Goal: Information Seeking & Learning: Understand process/instructions

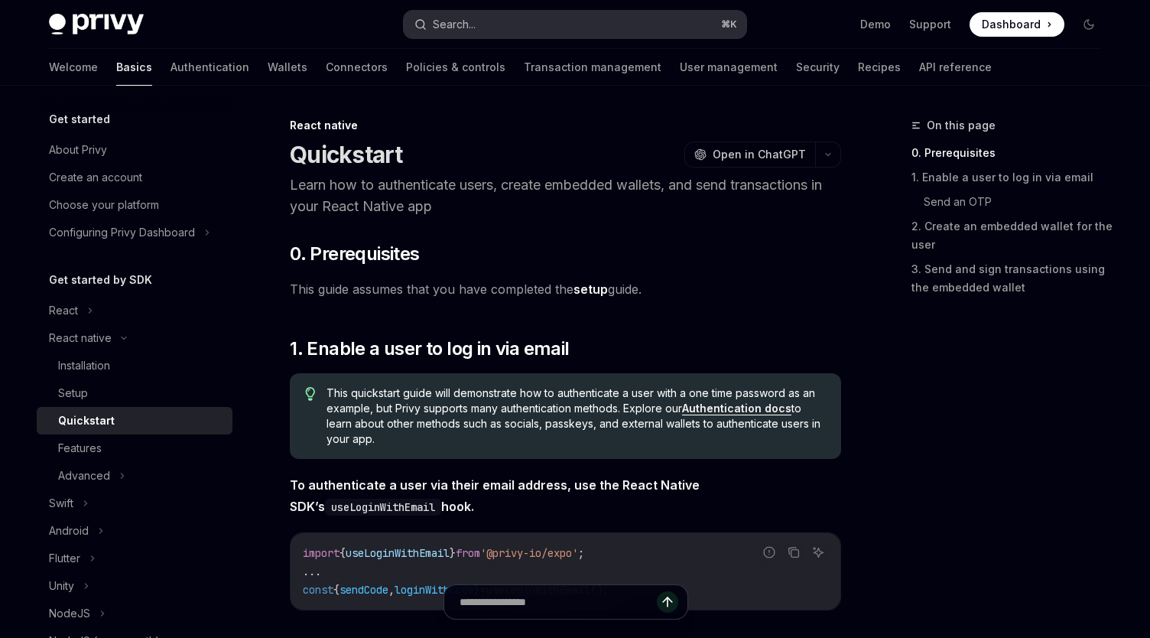
click at [538, 26] on button "Search... ⌘ K" at bounding box center [575, 25] width 343 height 28
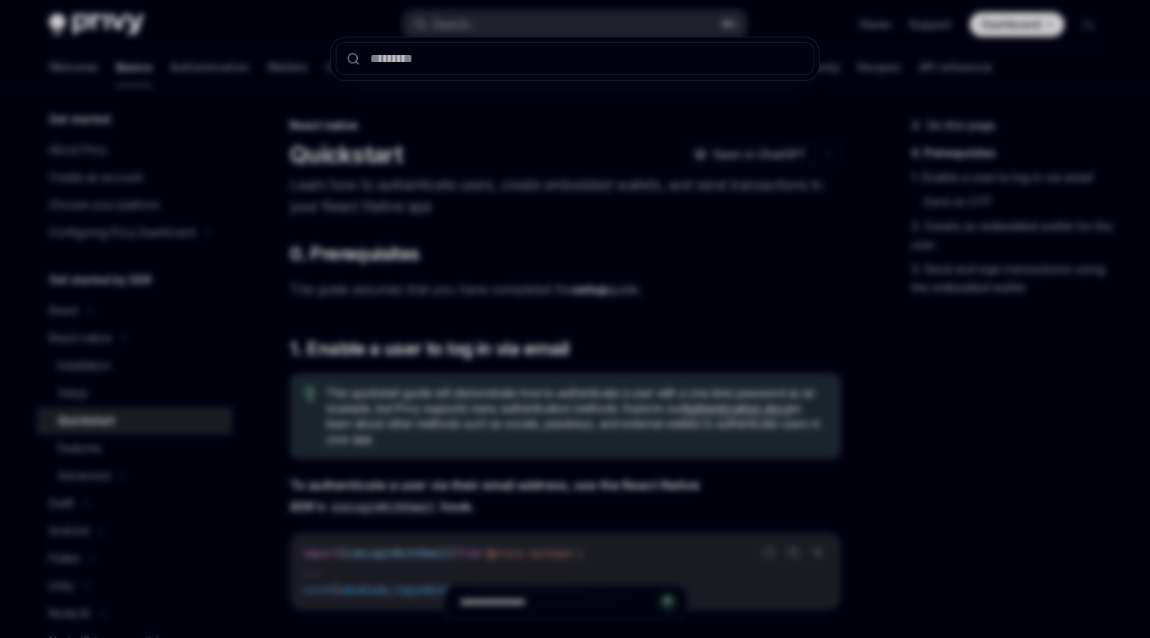
type textarea "*"
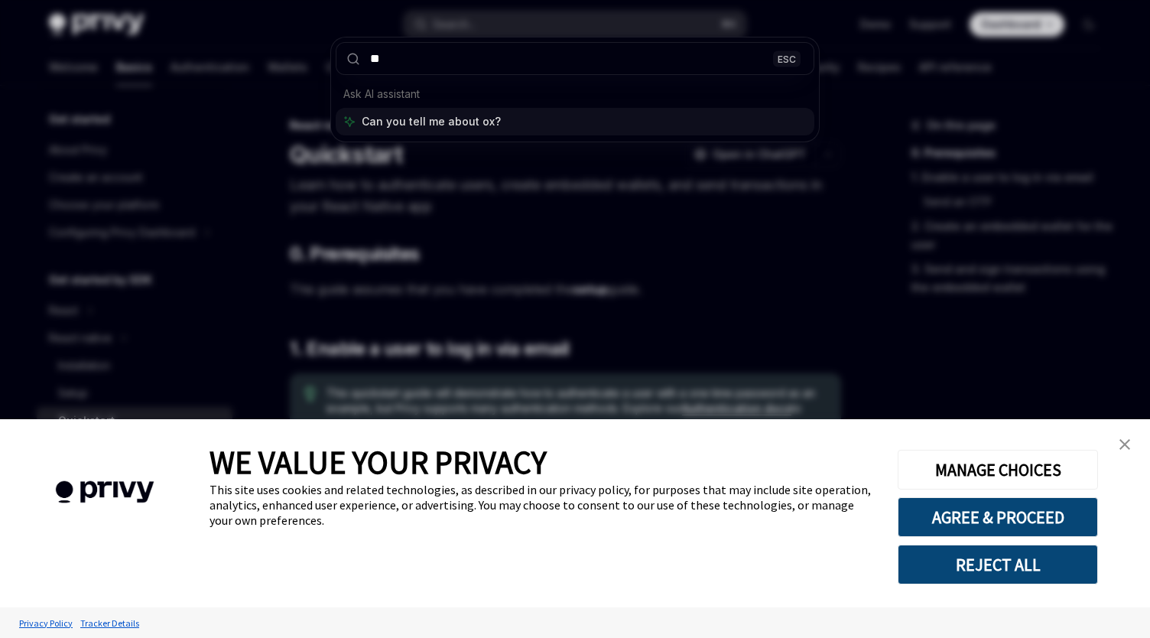
type input "*"
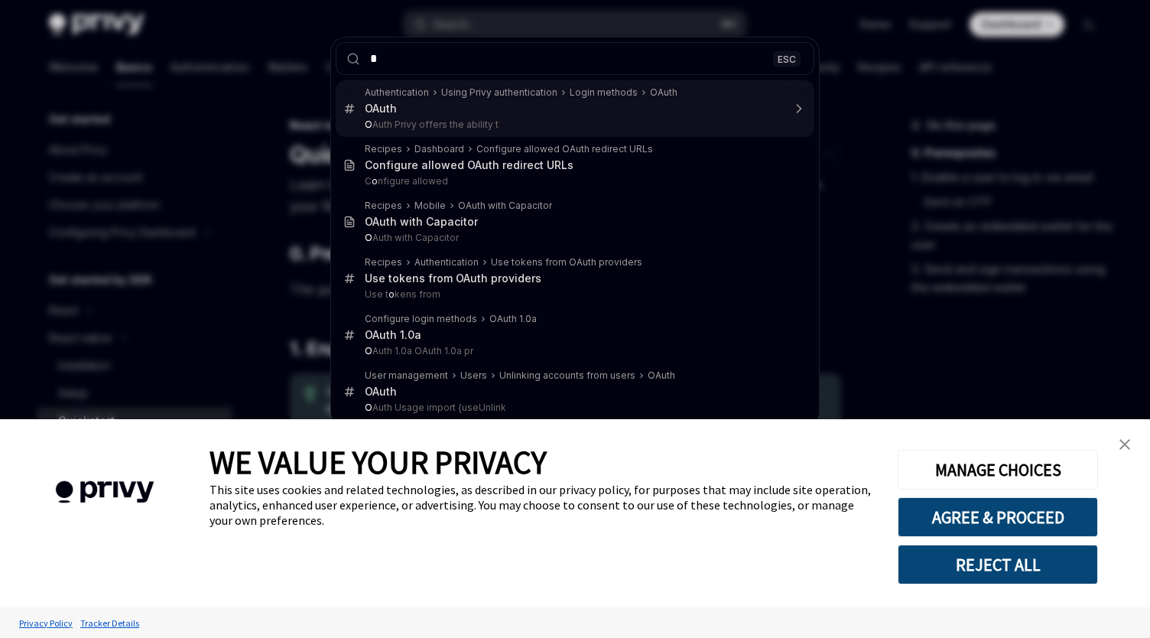
type input "**"
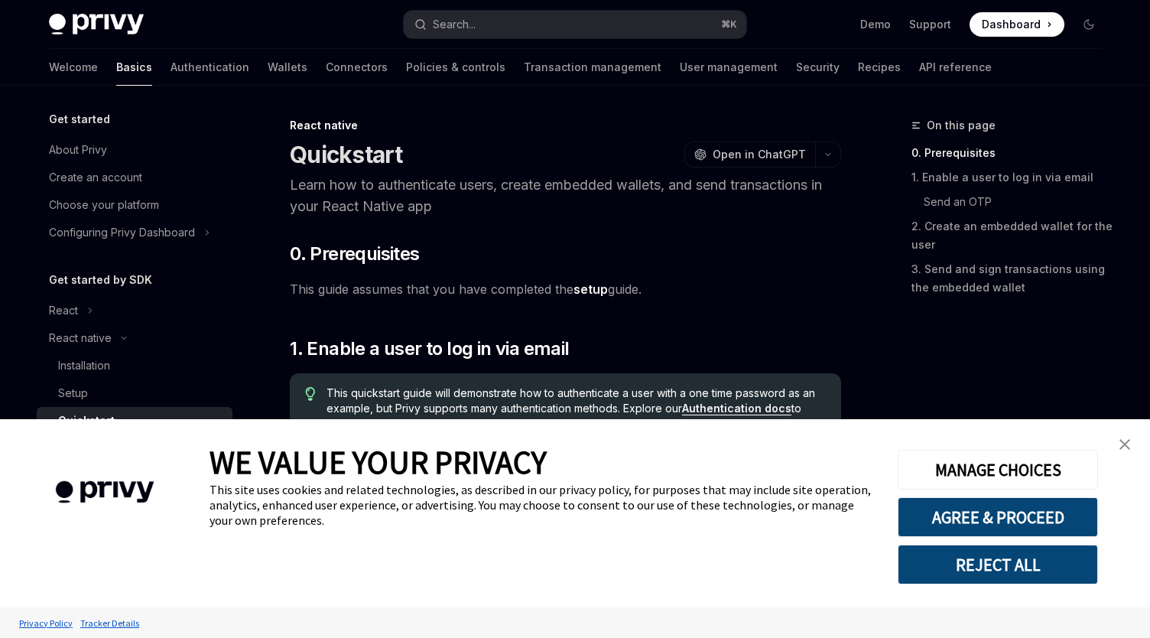
scroll to position [1212, 0]
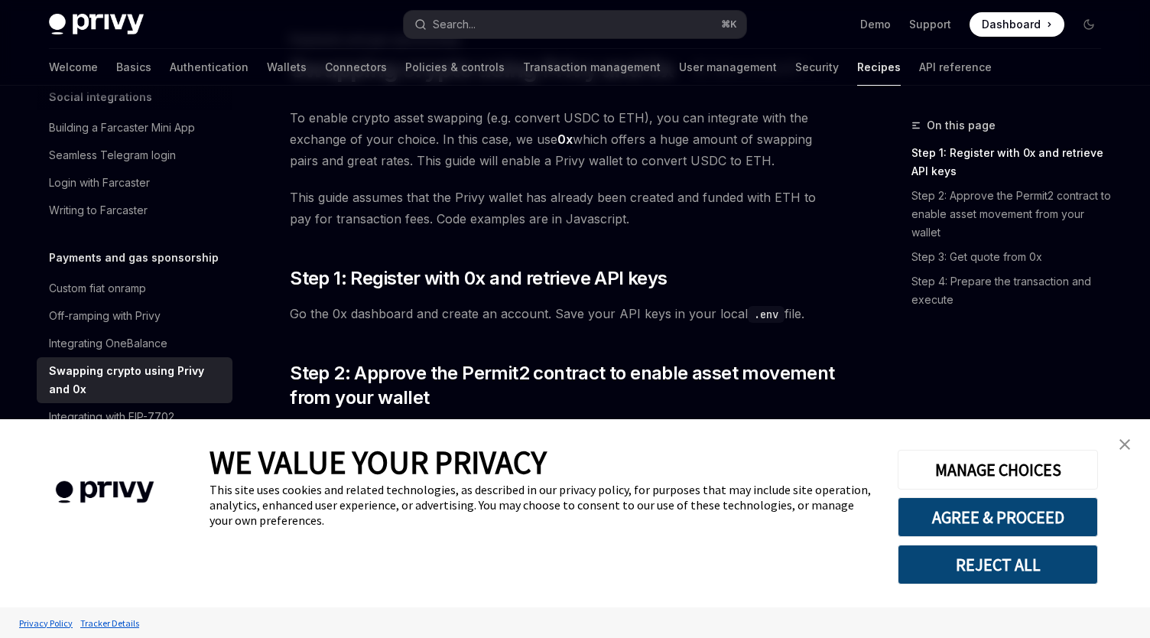
click at [1128, 441] on img "close banner" at bounding box center [1125, 444] width 11 height 11
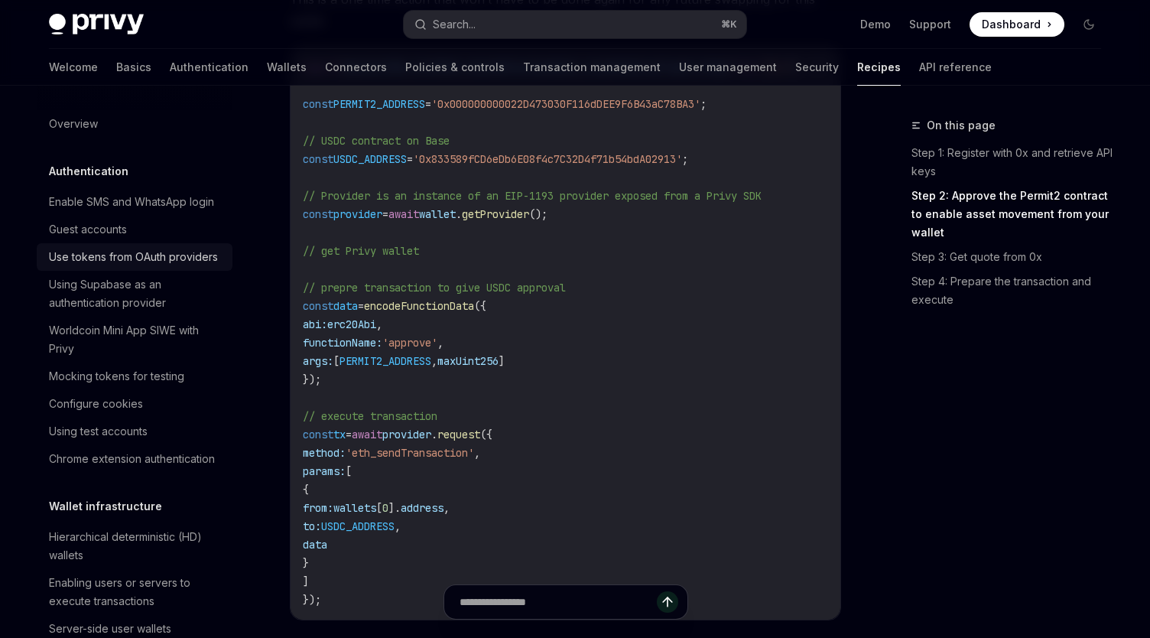
scroll to position [506, 0]
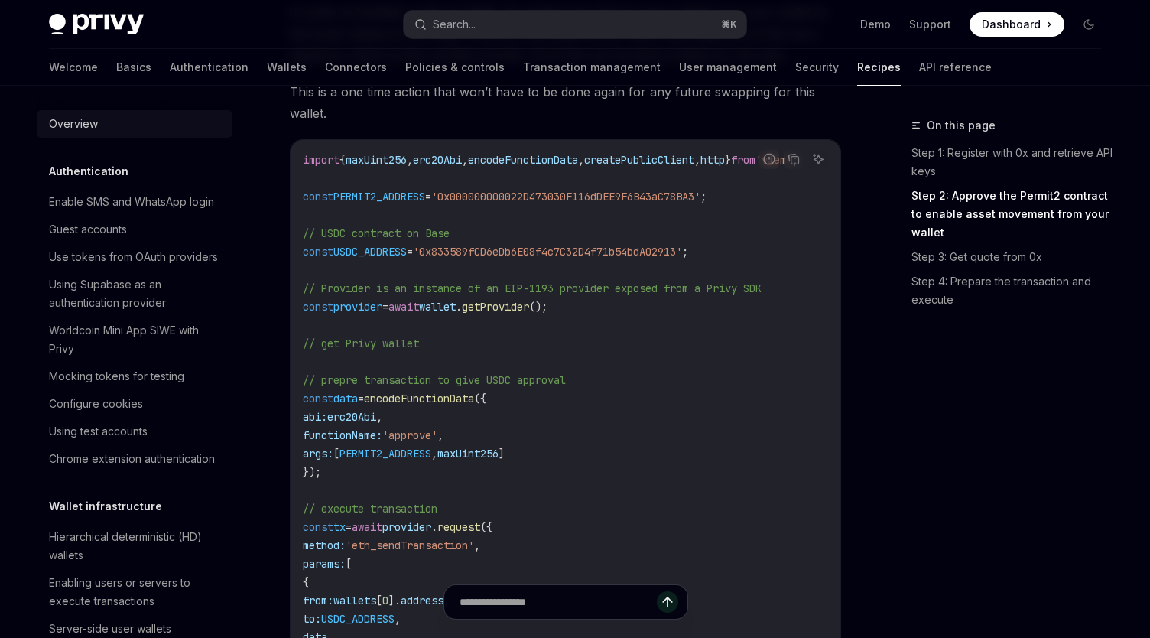
click at [71, 125] on div "Overview" at bounding box center [73, 124] width 49 height 18
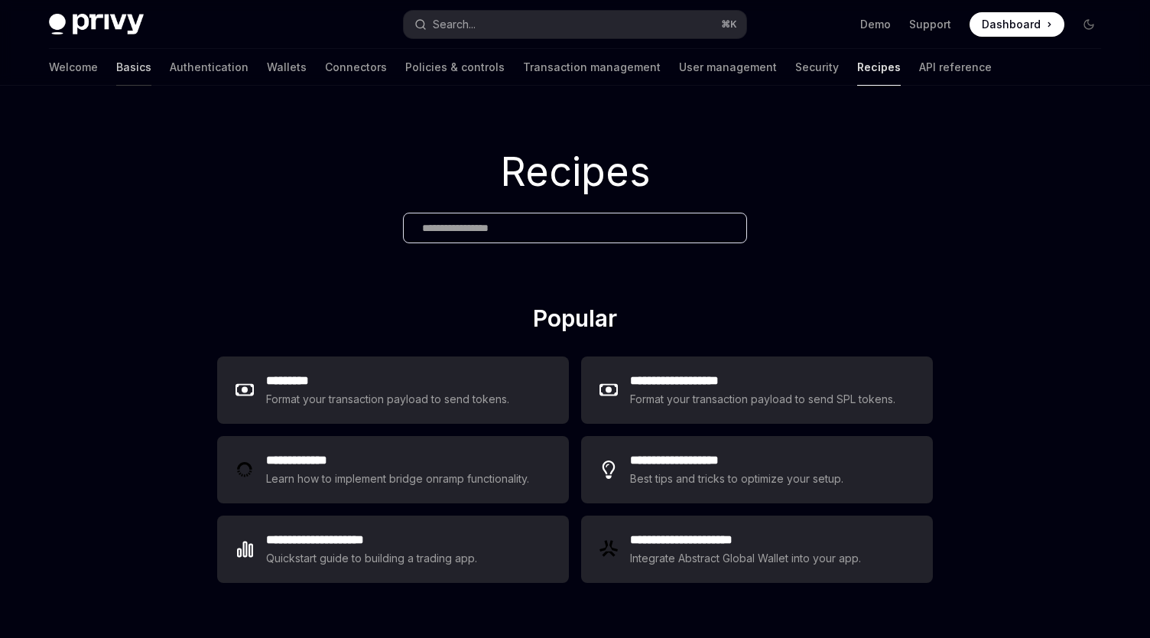
click at [116, 73] on link "Basics" at bounding box center [133, 67] width 35 height 37
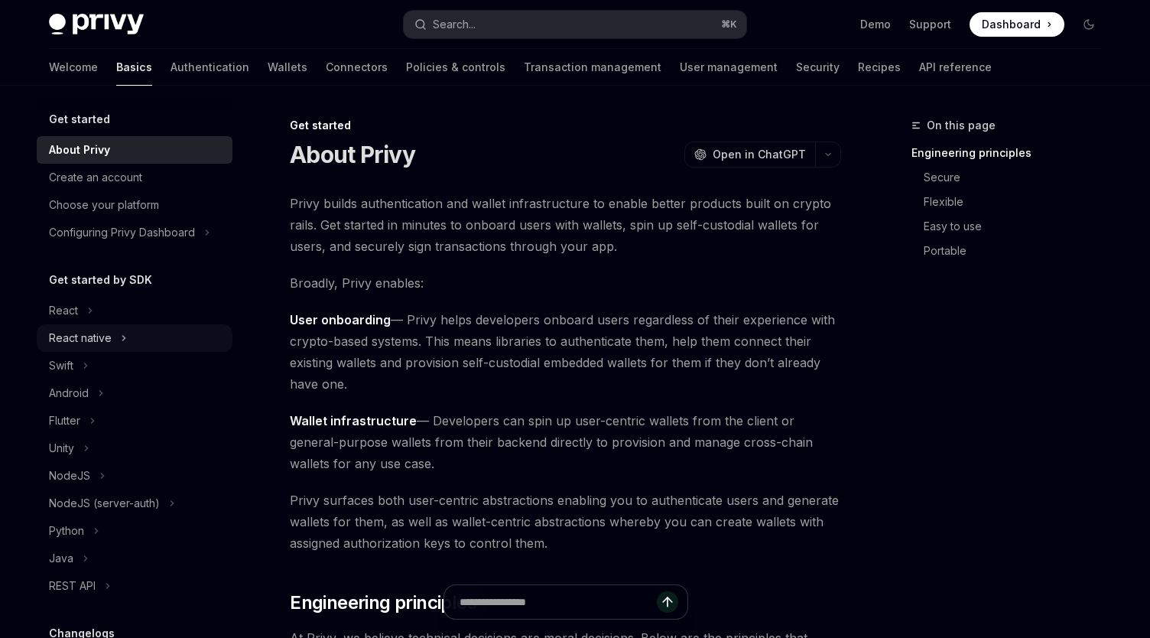
click at [125, 342] on icon at bounding box center [124, 338] width 6 height 18
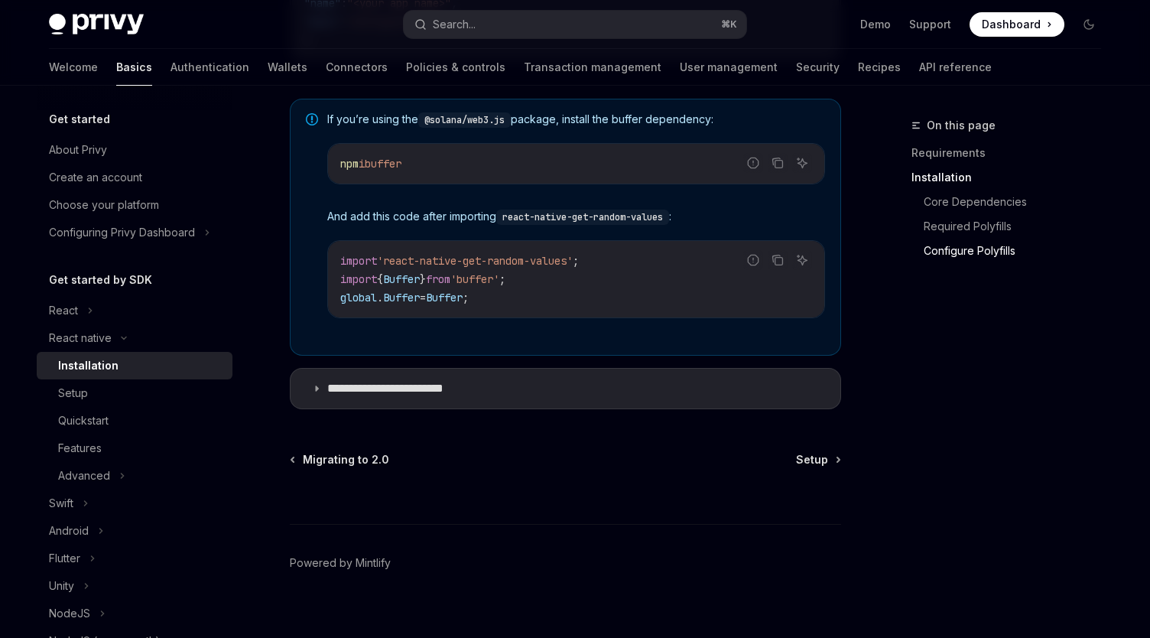
scroll to position [1164, 0]
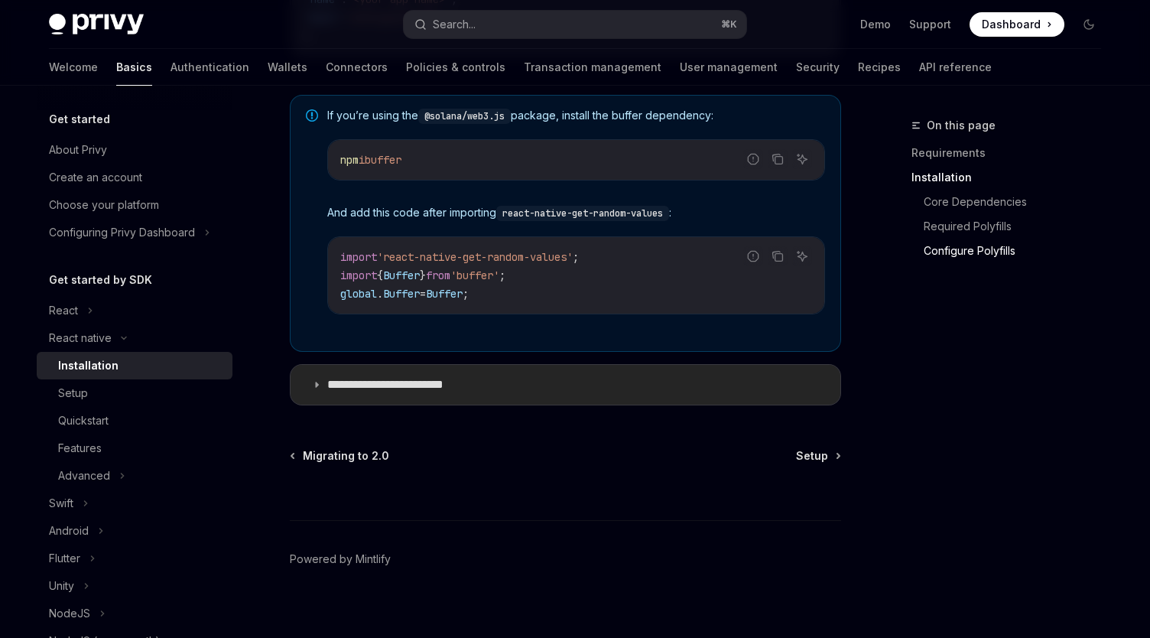
click at [645, 392] on summary "**********" at bounding box center [566, 385] width 550 height 40
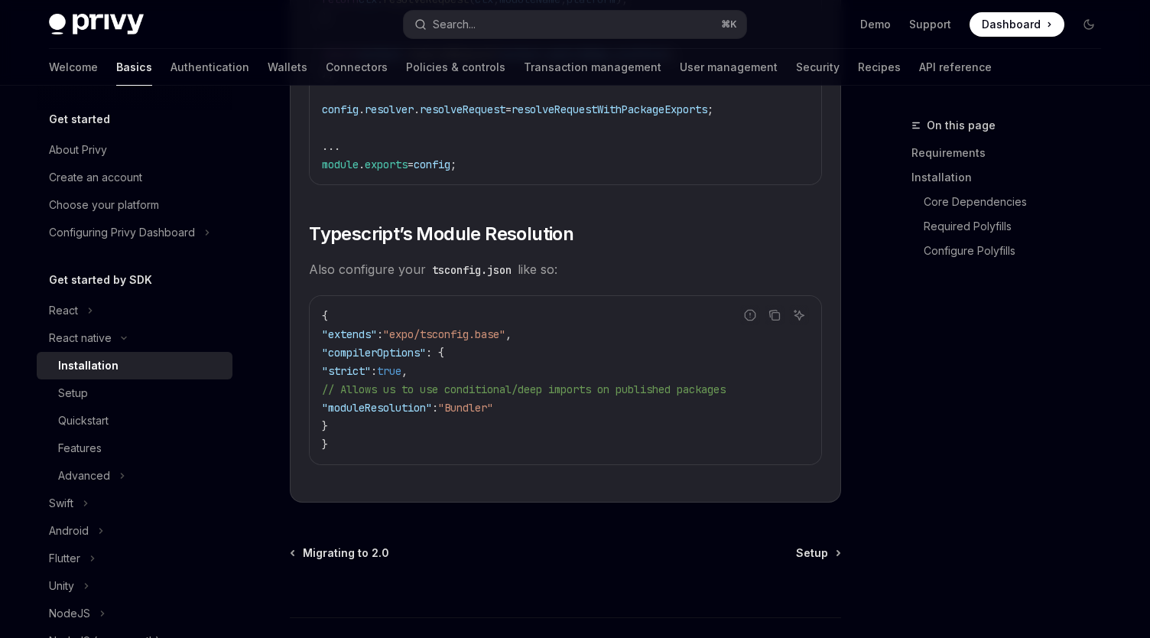
scroll to position [2709, 0]
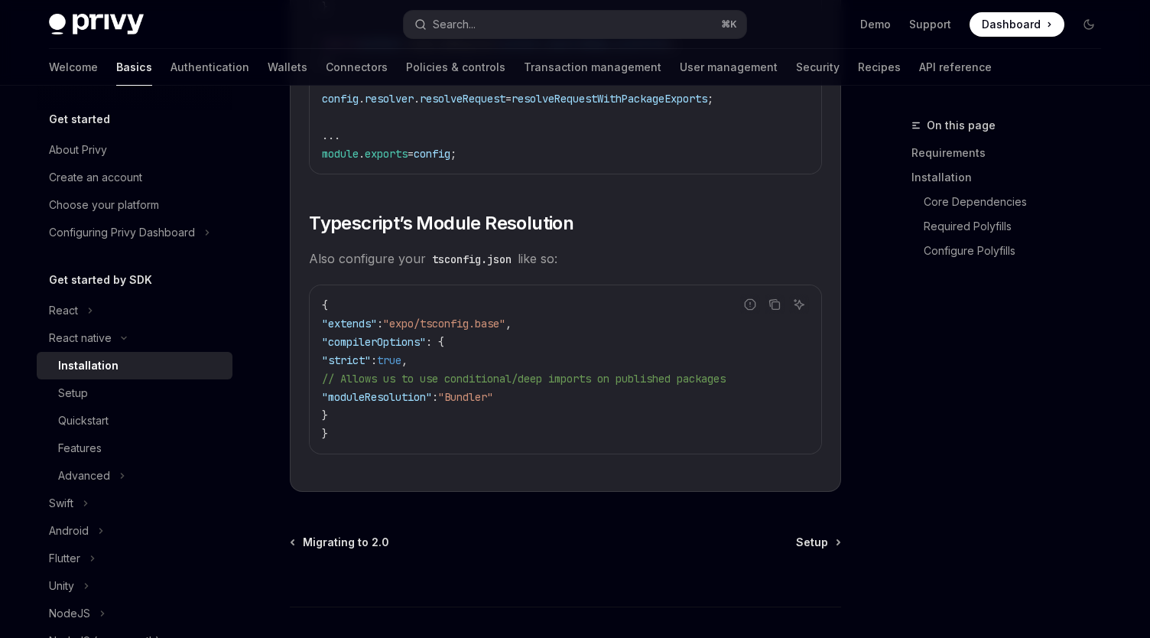
click at [805, 550] on span "Setup" at bounding box center [812, 542] width 32 height 15
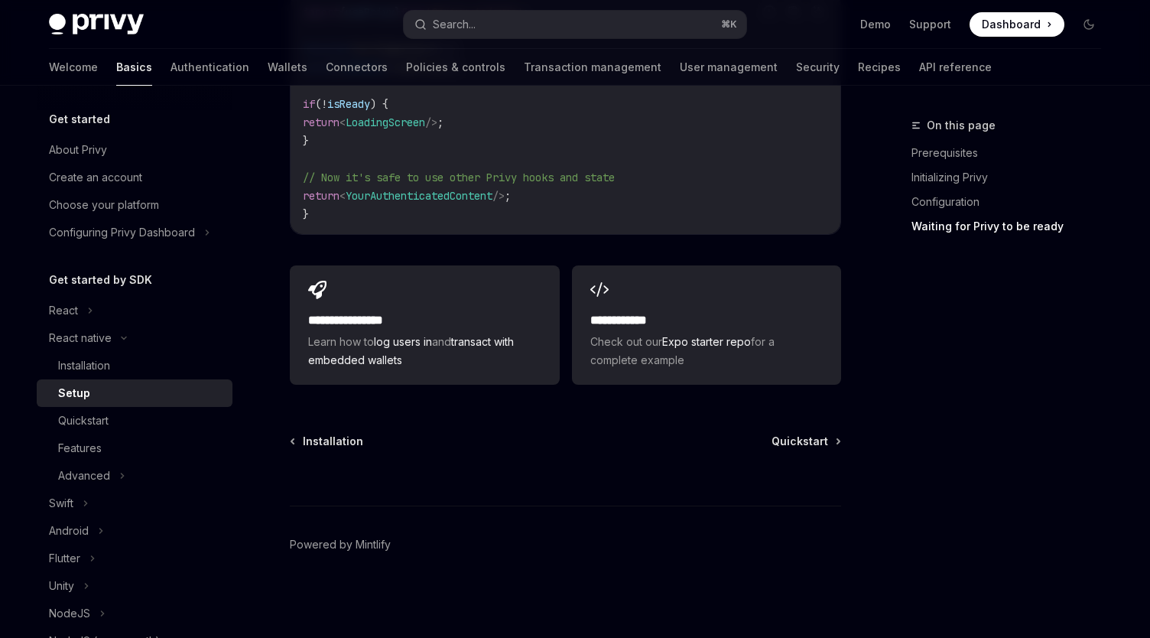
scroll to position [1473, 0]
click at [785, 444] on span "Quickstart" at bounding box center [800, 441] width 57 height 15
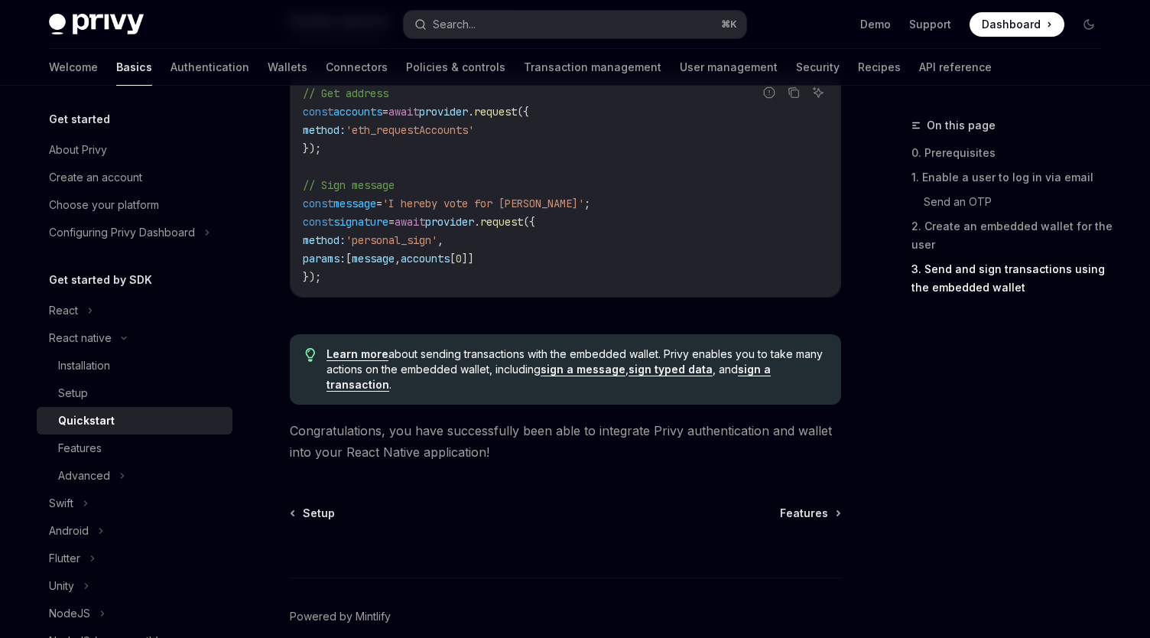
scroll to position [2312, 0]
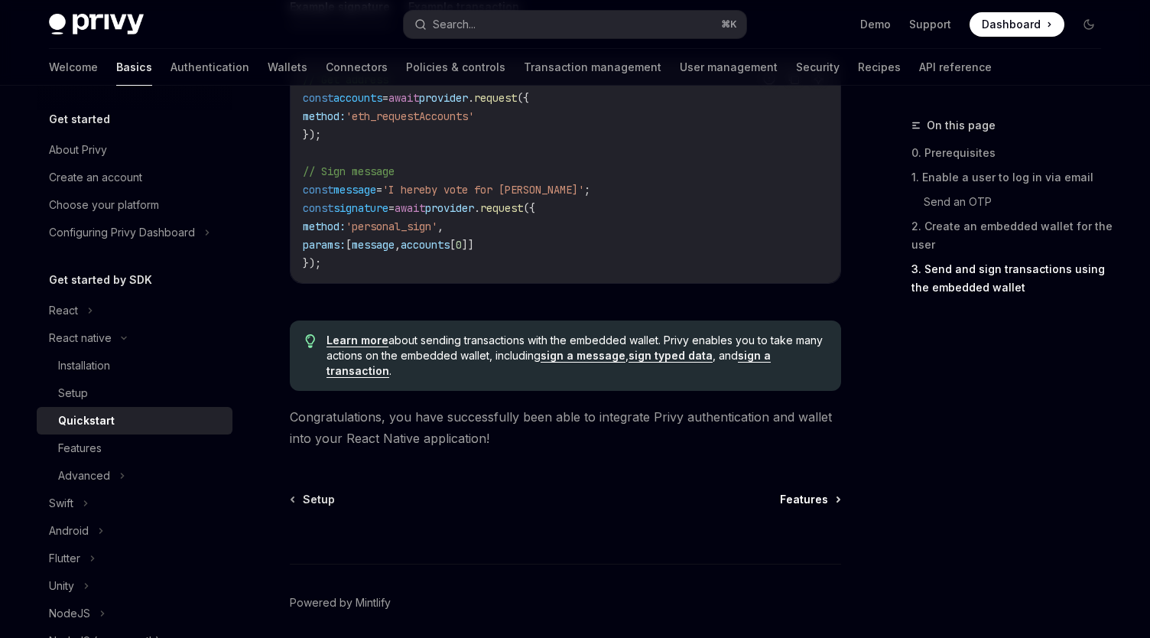
click at [801, 496] on span "Features" at bounding box center [804, 499] width 48 height 15
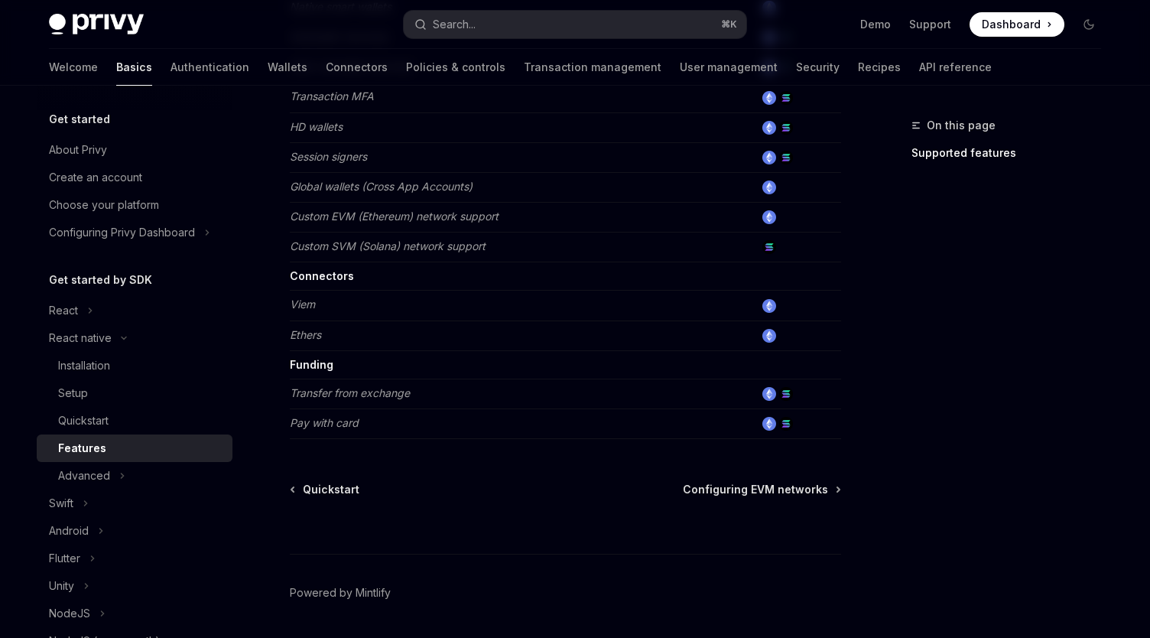
scroll to position [759, 0]
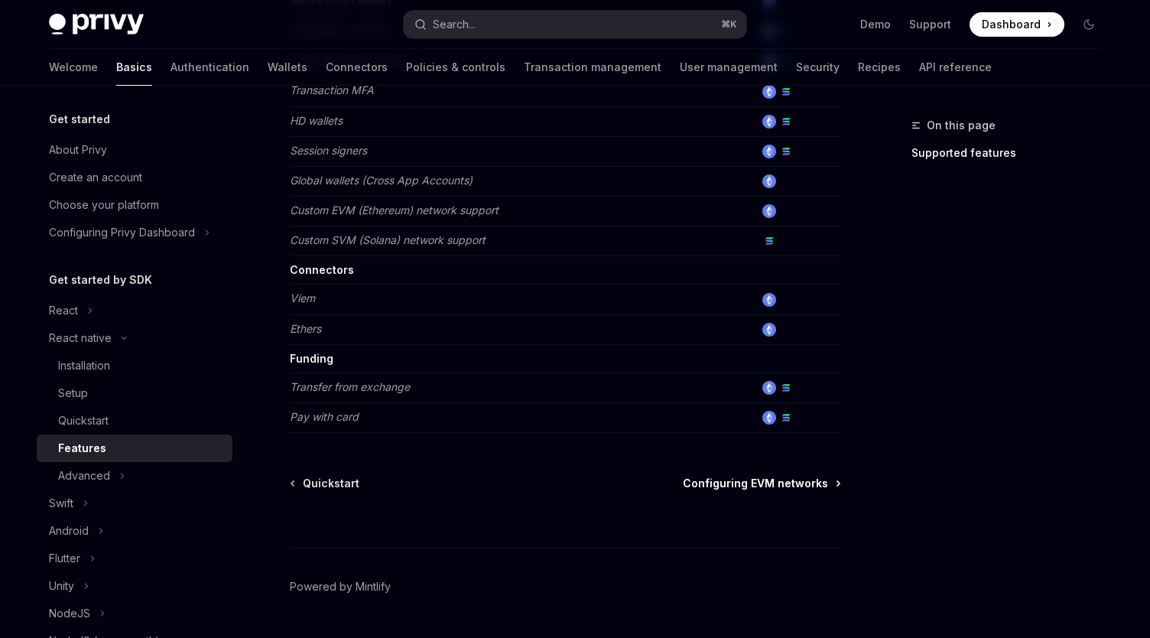
click at [771, 486] on span "Configuring EVM networks" at bounding box center [755, 483] width 145 height 15
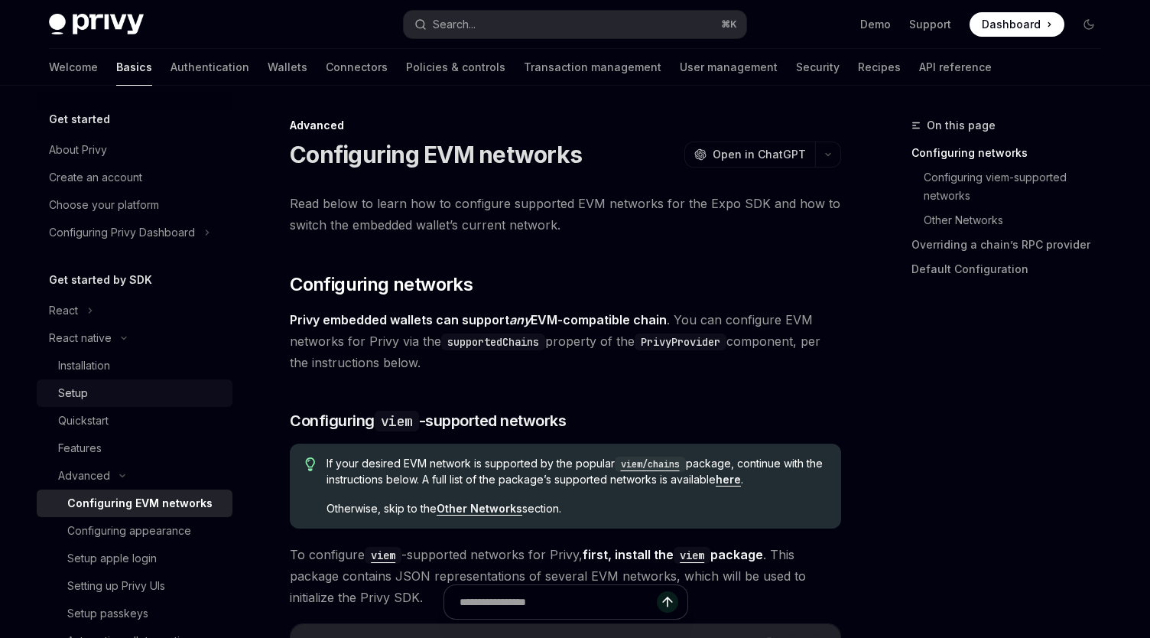
click at [127, 387] on div "Setup" at bounding box center [140, 393] width 165 height 18
type textarea "*"
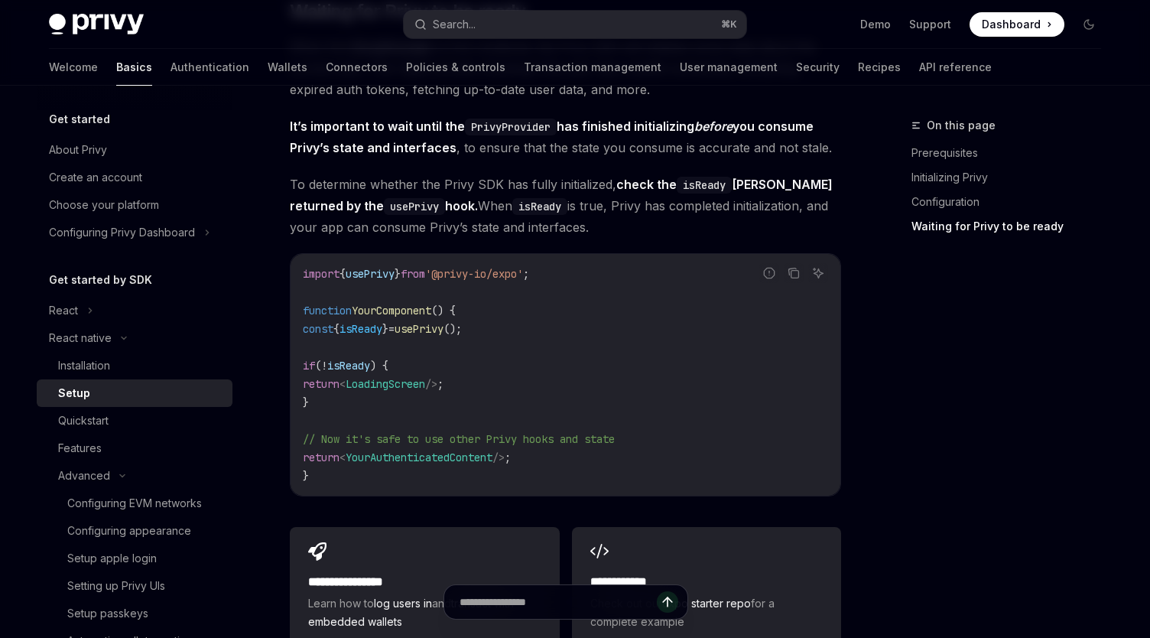
scroll to position [1208, 0]
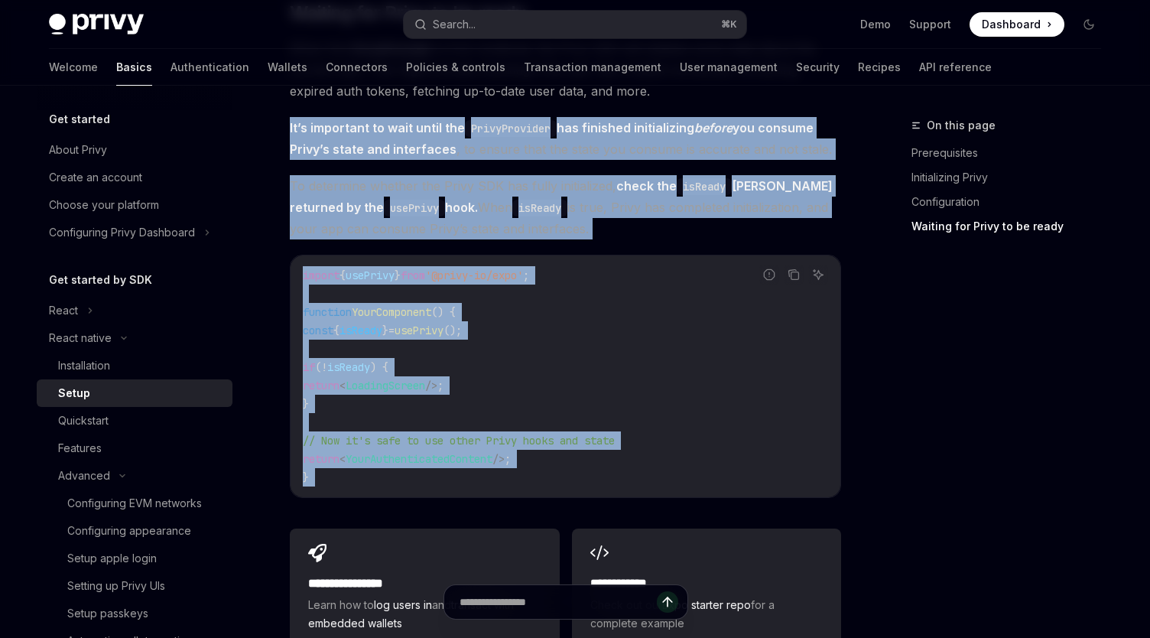
drag, startPoint x: 290, startPoint y: 135, endPoint x: 538, endPoint y: 508, distance: 448.4
copy div "It’s important to wait until the PrivyProvider has finished initializing before…"
